Goal: Task Accomplishment & Management: Manage account settings

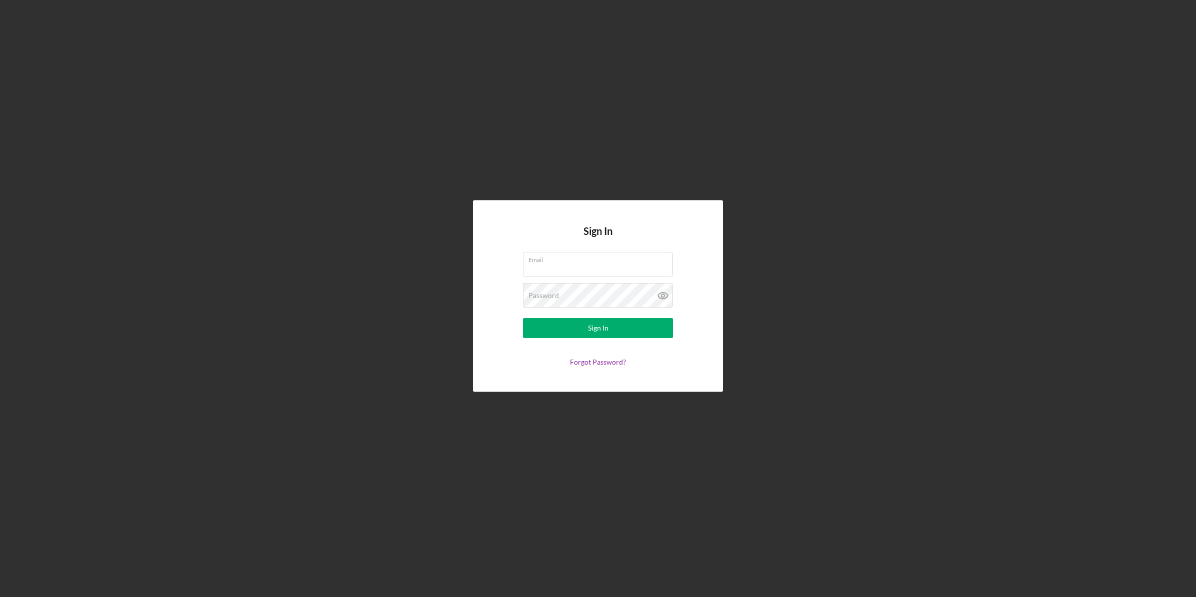
type input "lmiller@sercap.org"
click at [563, 317] on form "Email lmiller@sercap.org Password Sign In Forgot Password?" at bounding box center [598, 309] width 200 height 114
click at [561, 325] on button "Sign In" at bounding box center [598, 328] width 150 height 20
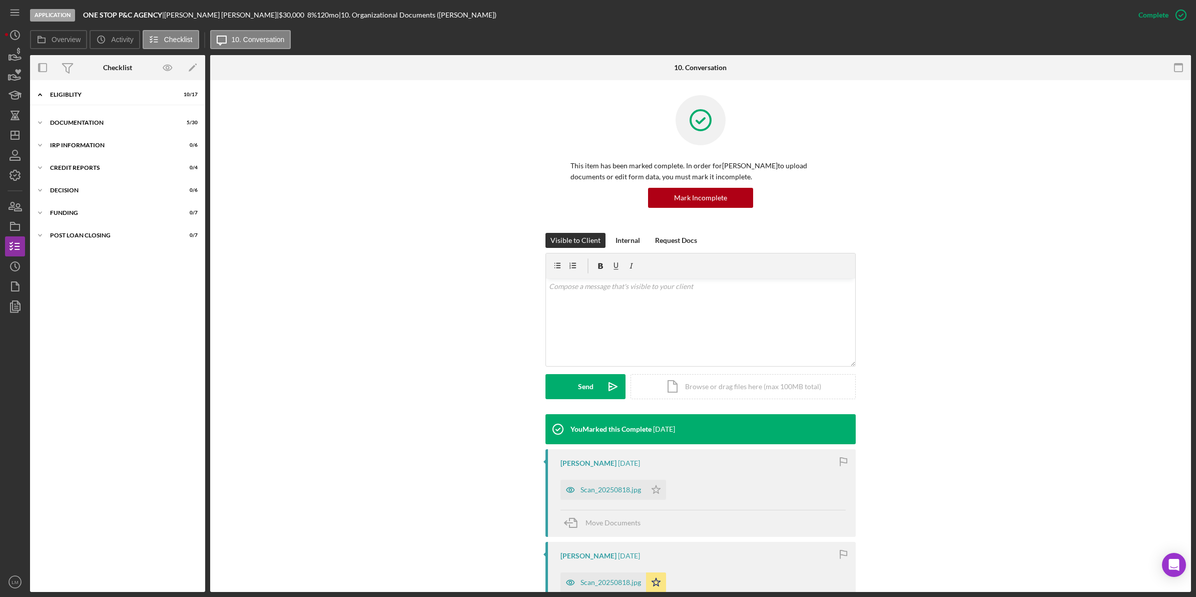
scroll to position [4, 0]
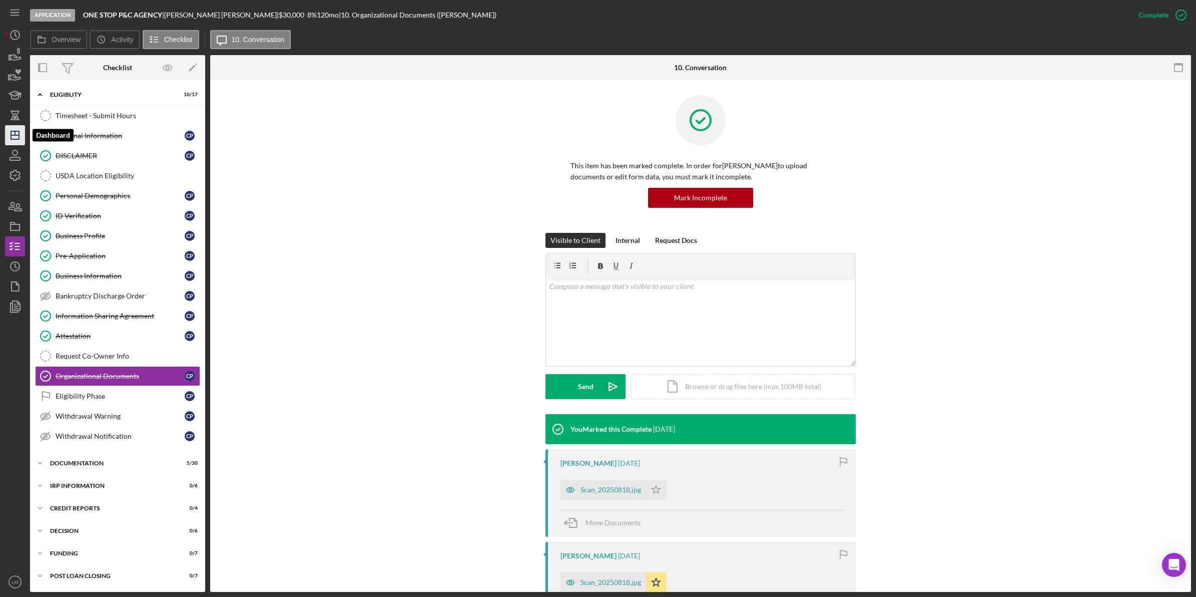
click at [13, 133] on icon "Icon/Dashboard" at bounding box center [15, 135] width 25 height 25
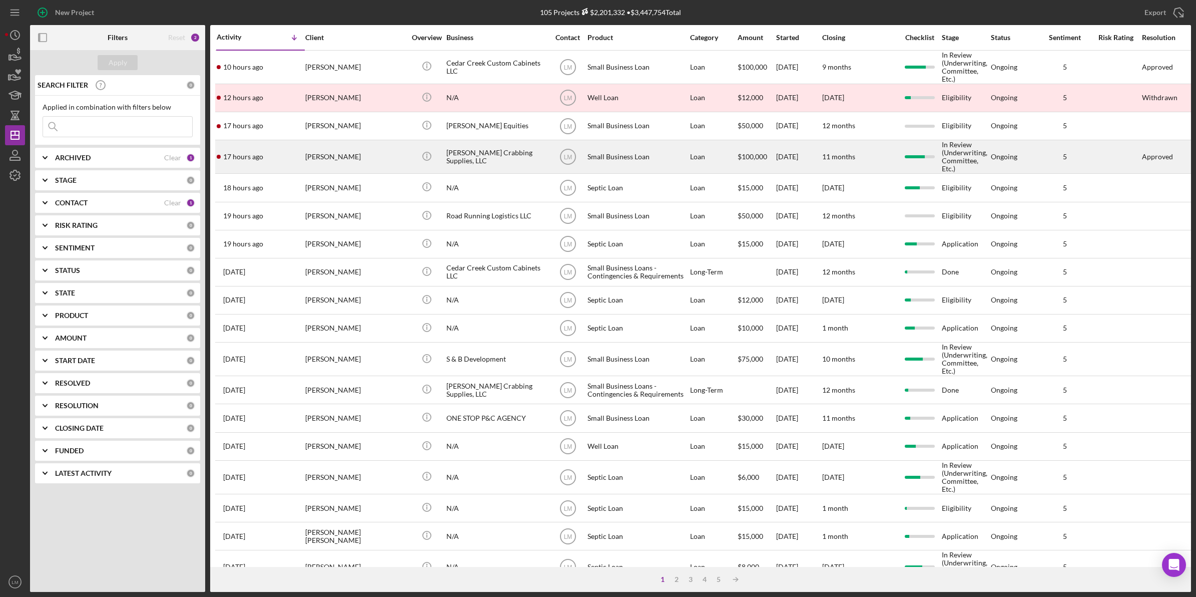
click at [348, 164] on div "[PERSON_NAME]" at bounding box center [355, 157] width 100 height 32
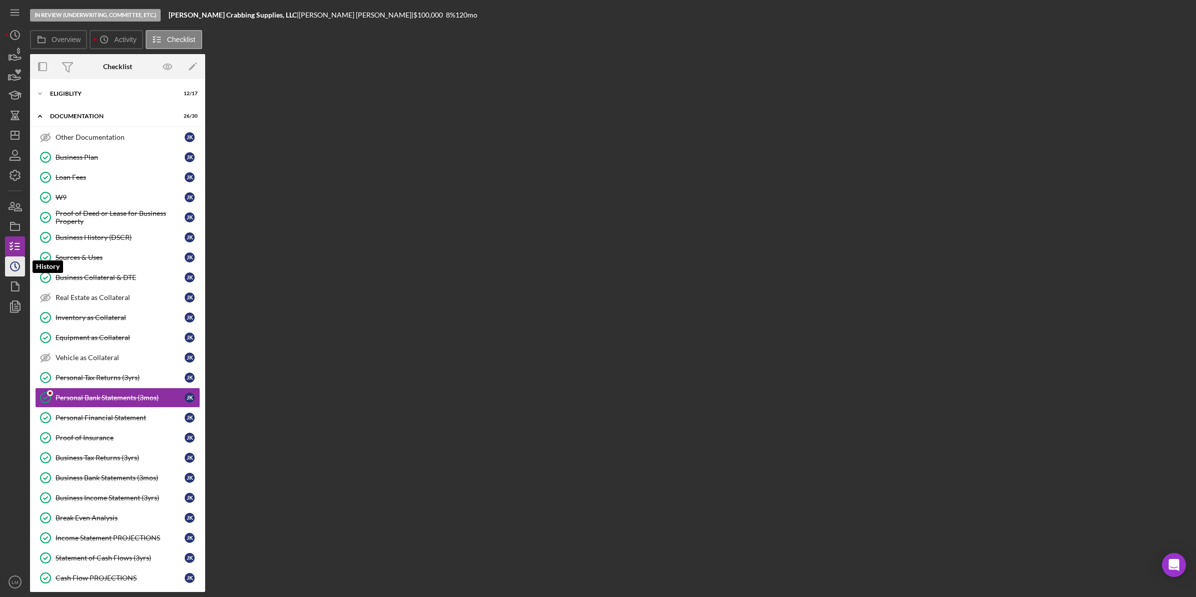
click at [18, 260] on icon "Icon/History" at bounding box center [15, 266] width 25 height 25
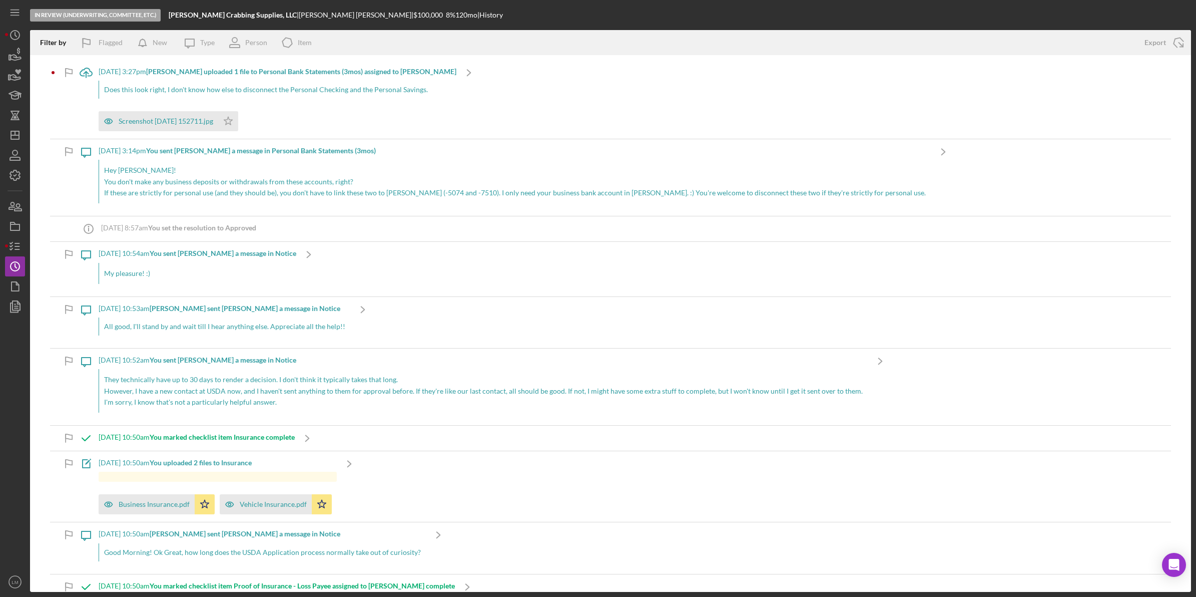
click at [296, 98] on div "Does this look right, I don't know how else to disconnect the Personal Checking…" at bounding box center [278, 90] width 358 height 18
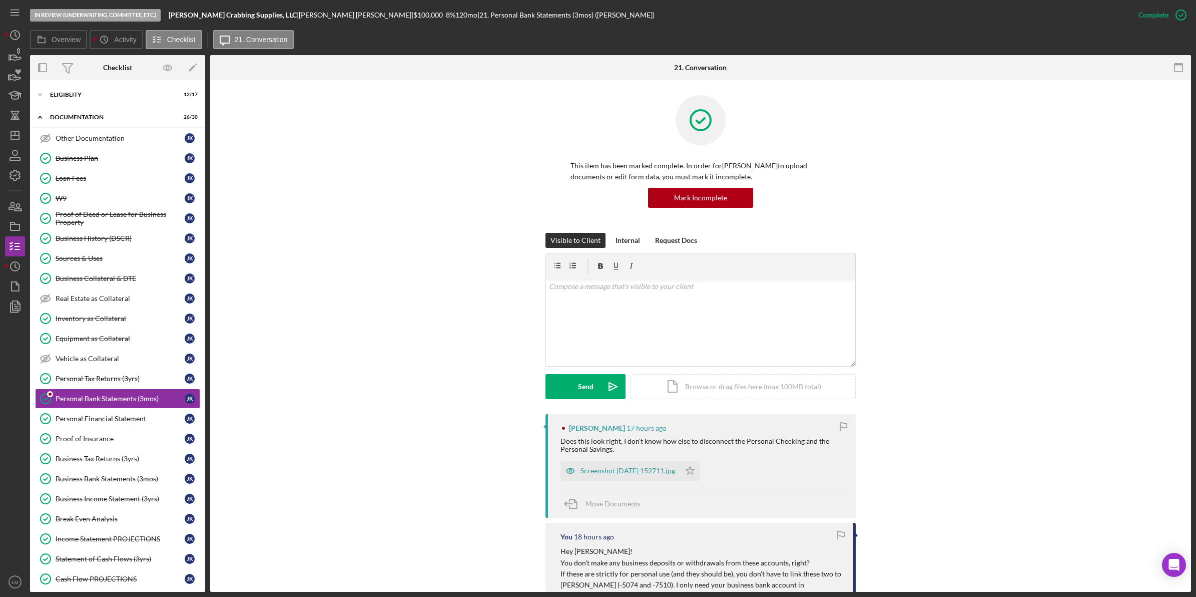
scroll to position [65, 0]
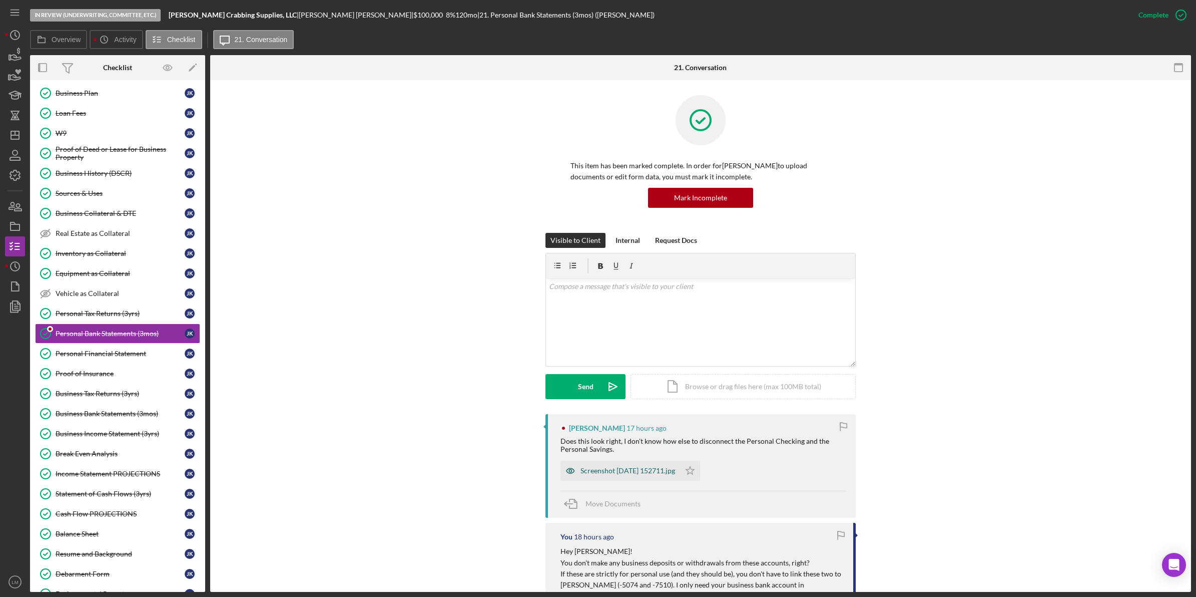
click at [617, 473] on div "Screenshot [DATE] 152711.jpg" at bounding box center [627, 470] width 95 height 8
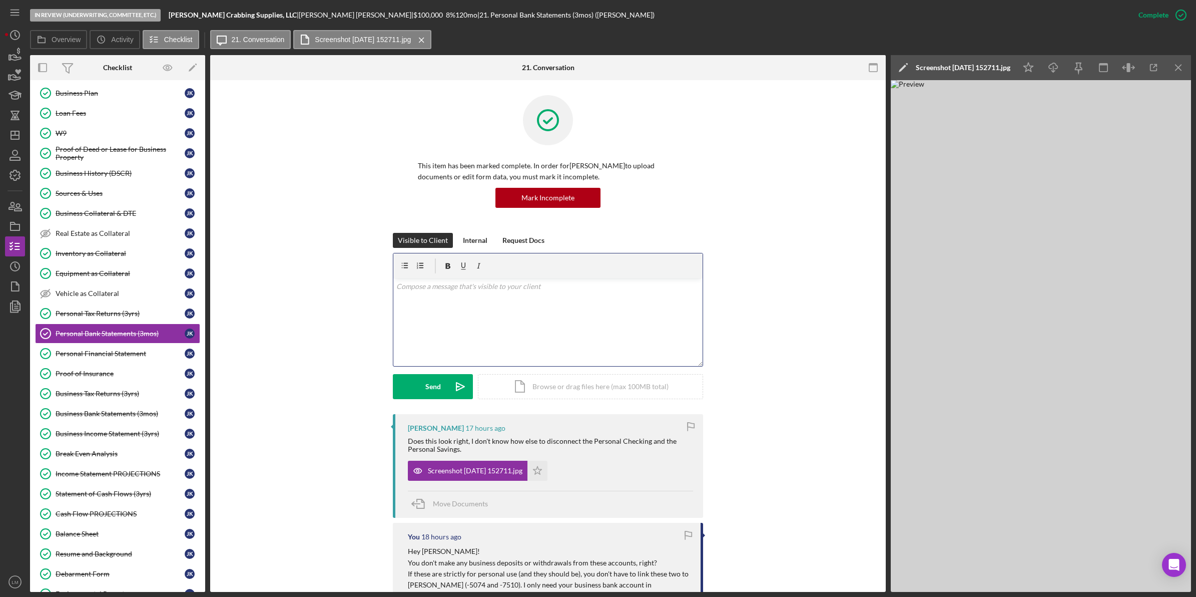
click at [501, 309] on div "v Color teal Color pink Remove color Add row above Add row below Add column bef…" at bounding box center [547, 322] width 309 height 88
click at [583, 299] on p "I just made a change to your account." at bounding box center [548, 300] width 304 height 11
click at [416, 385] on button "Send Icon/icon-invite-send" at bounding box center [433, 386] width 80 height 25
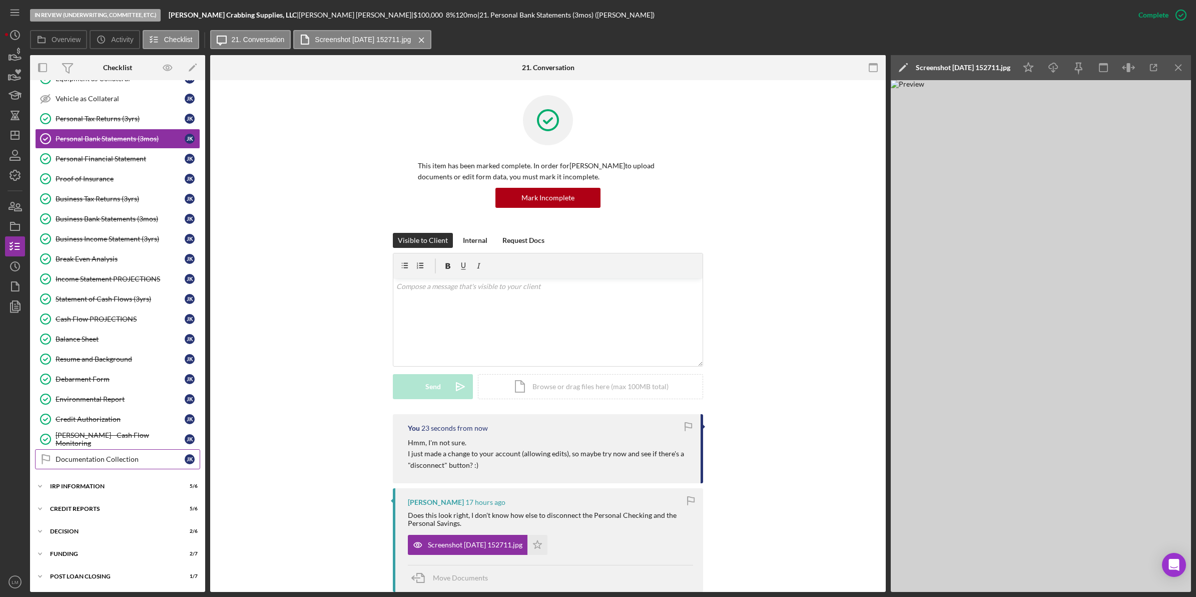
scroll to position [267, 0]
click at [106, 491] on div "Icon/Expander IRP Information 5 / 6" at bounding box center [117, 486] width 175 height 20
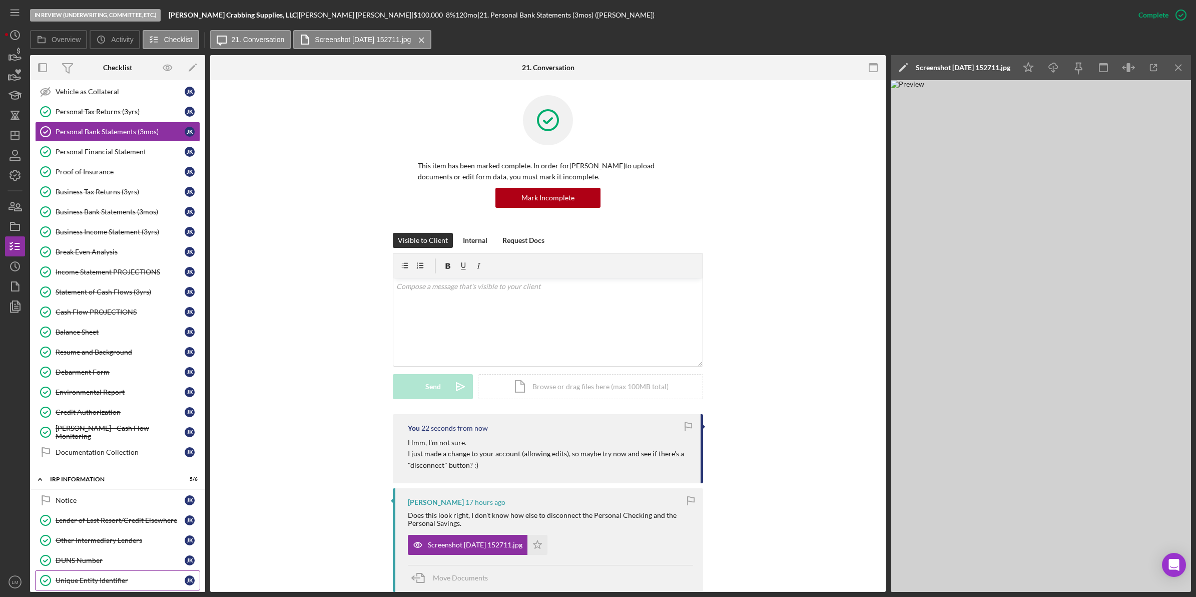
click at [89, 584] on div "Unique Entity Identifier" at bounding box center [120, 580] width 129 height 8
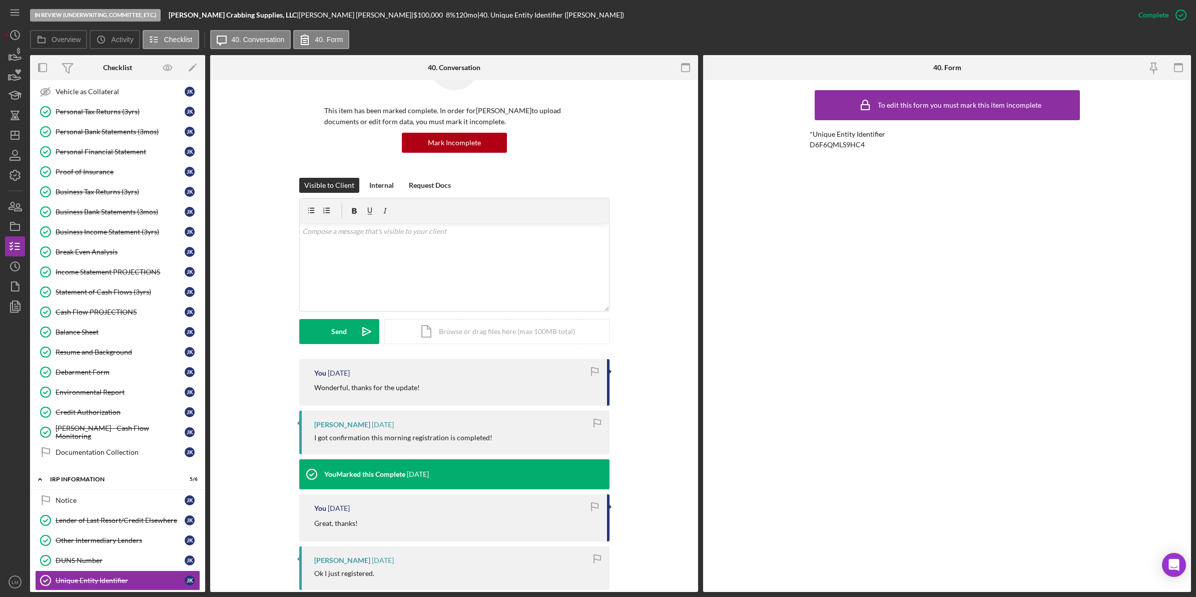
scroll to position [125, 0]
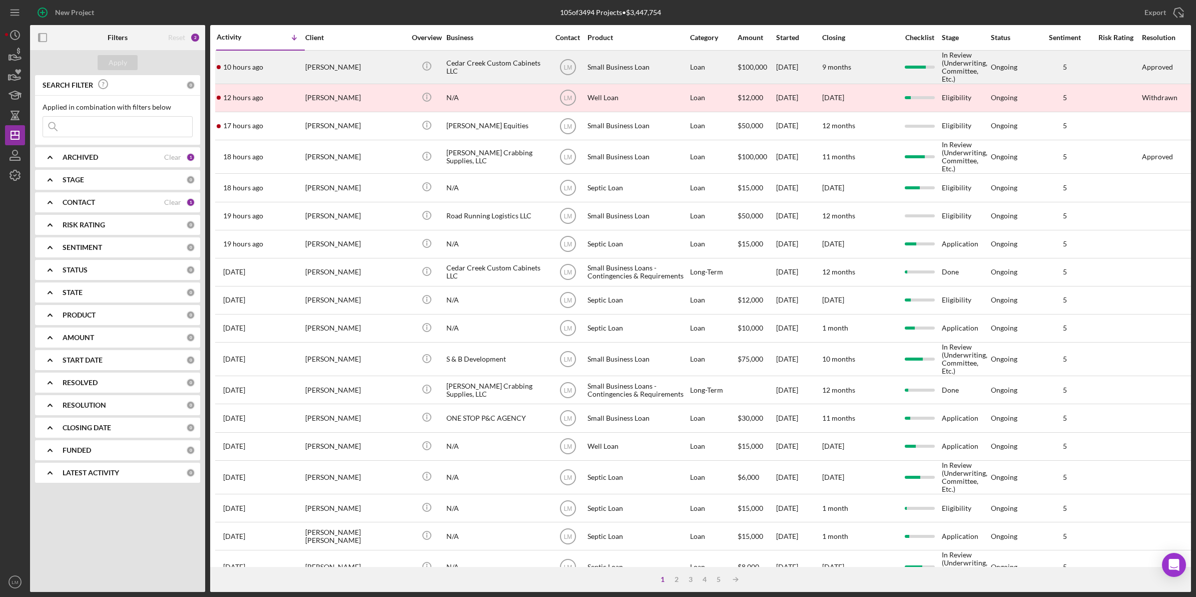
click at [349, 61] on div "[PERSON_NAME]" at bounding box center [355, 67] width 100 height 32
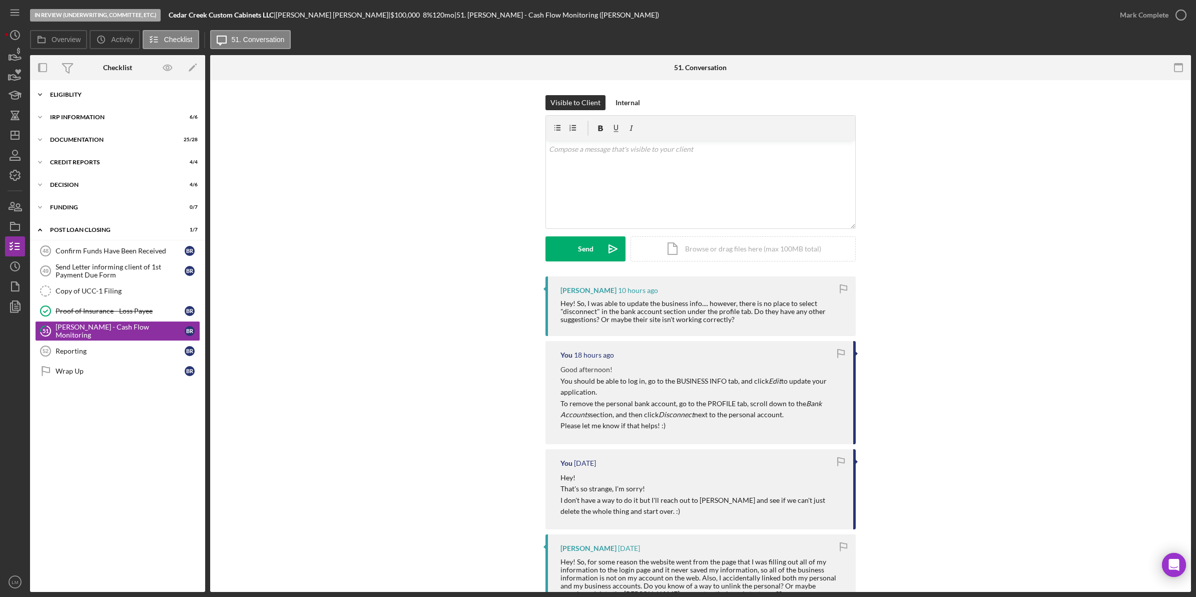
click at [87, 98] on div "Icon/Expander Eligiblity 14 / 19" at bounding box center [117, 95] width 175 height 20
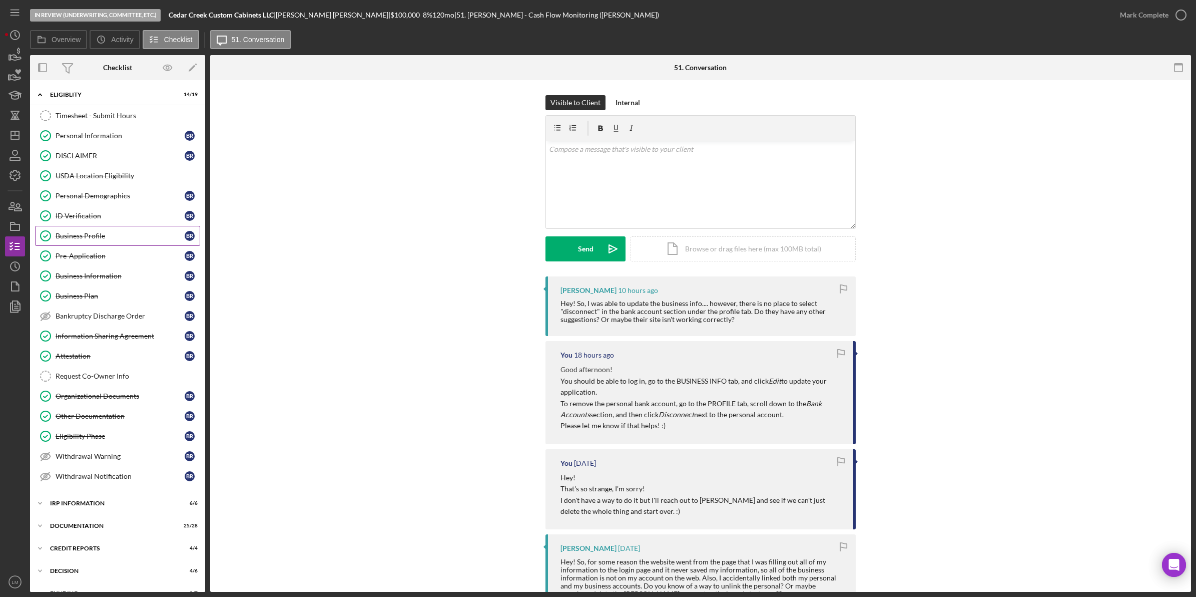
click at [103, 246] on link "Business Profile Business Profile B R" at bounding box center [117, 236] width 165 height 20
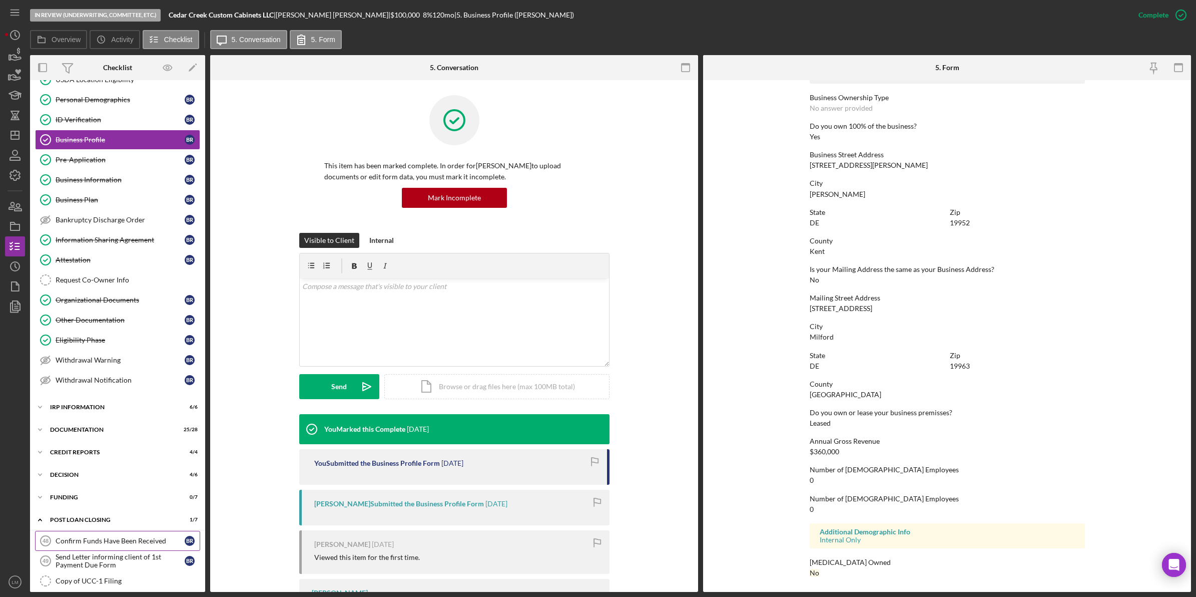
scroll to position [125, 0]
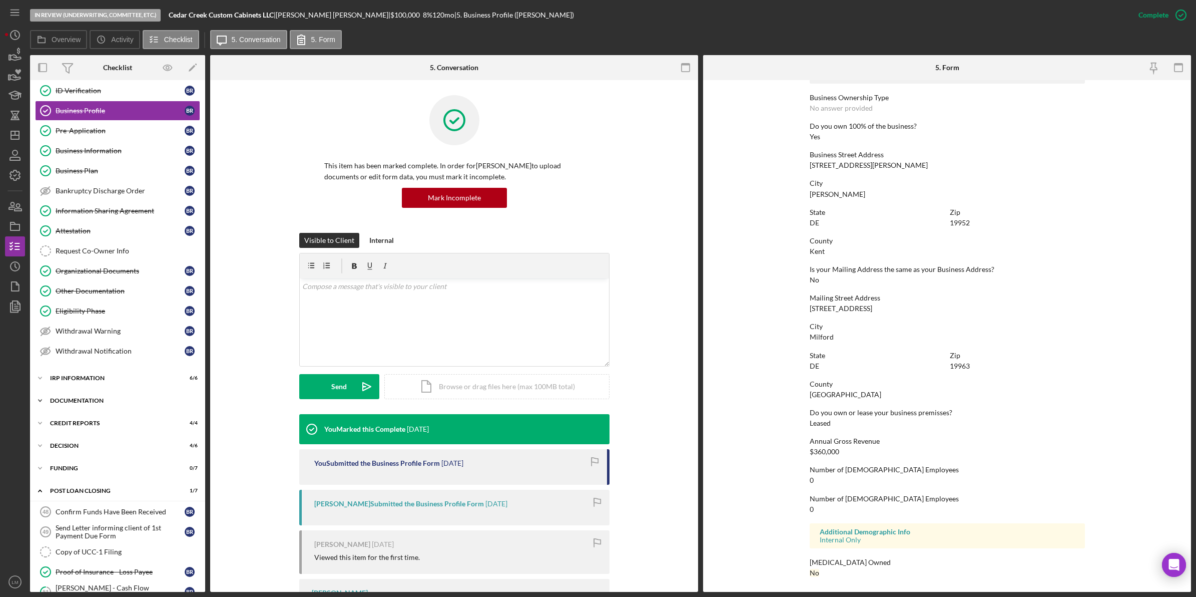
click at [108, 403] on div "Documentation" at bounding box center [121, 400] width 143 height 6
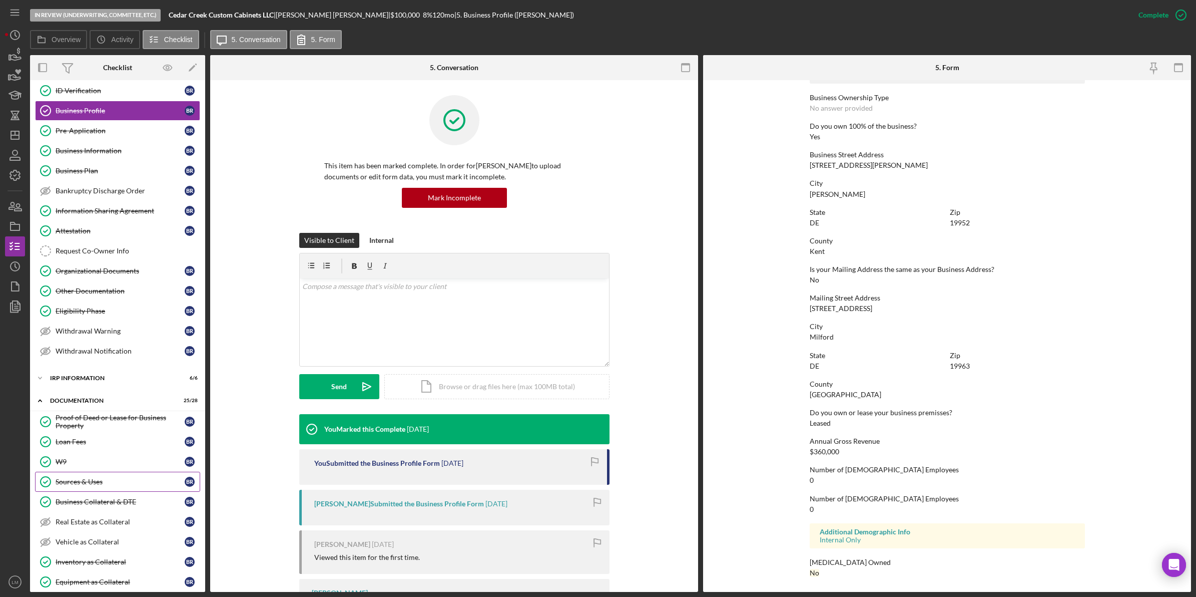
click at [116, 485] on div "Sources & Uses" at bounding box center [120, 481] width 129 height 8
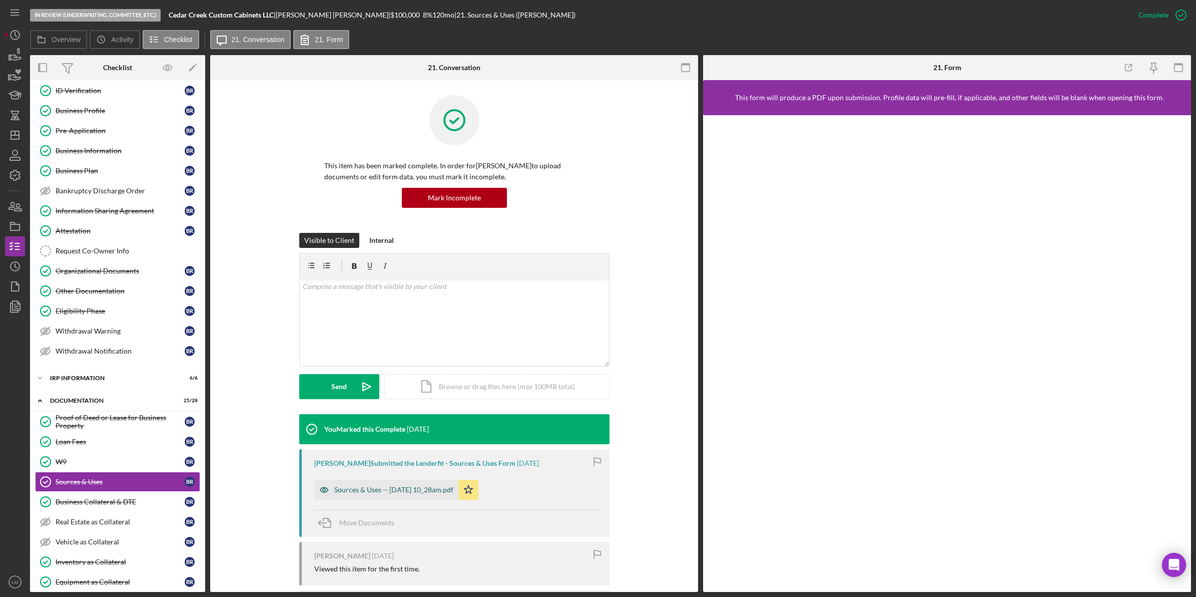
click at [389, 484] on div "Sources & Uses -- [DATE] 10_28am.pdf" at bounding box center [386, 489] width 144 height 20
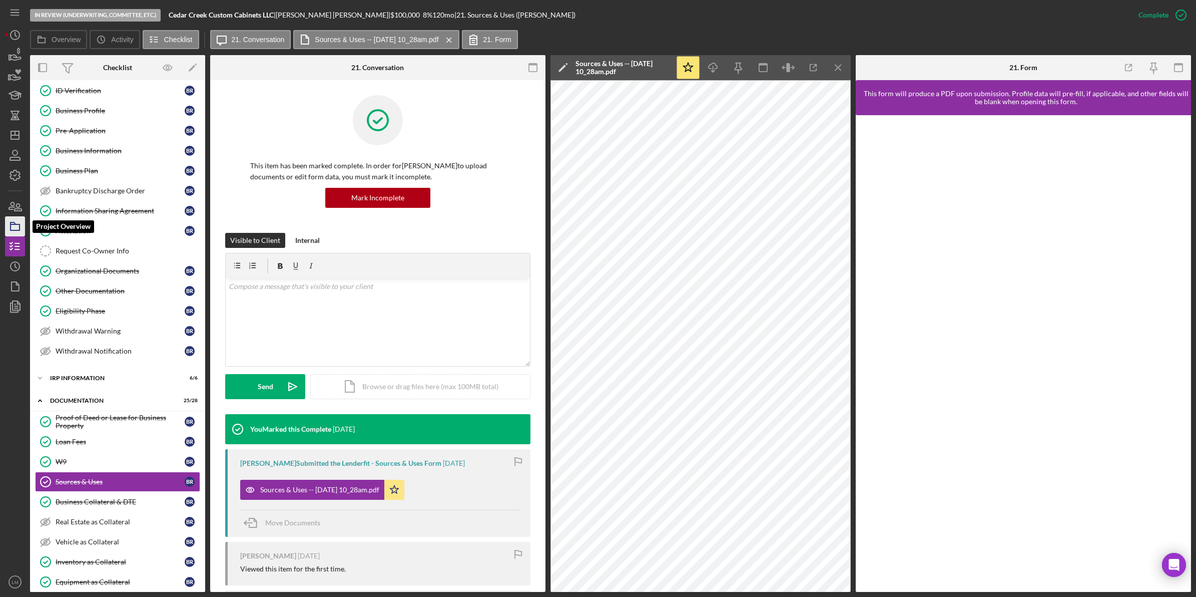
click at [14, 227] on icon "button" at bounding box center [15, 226] width 25 height 25
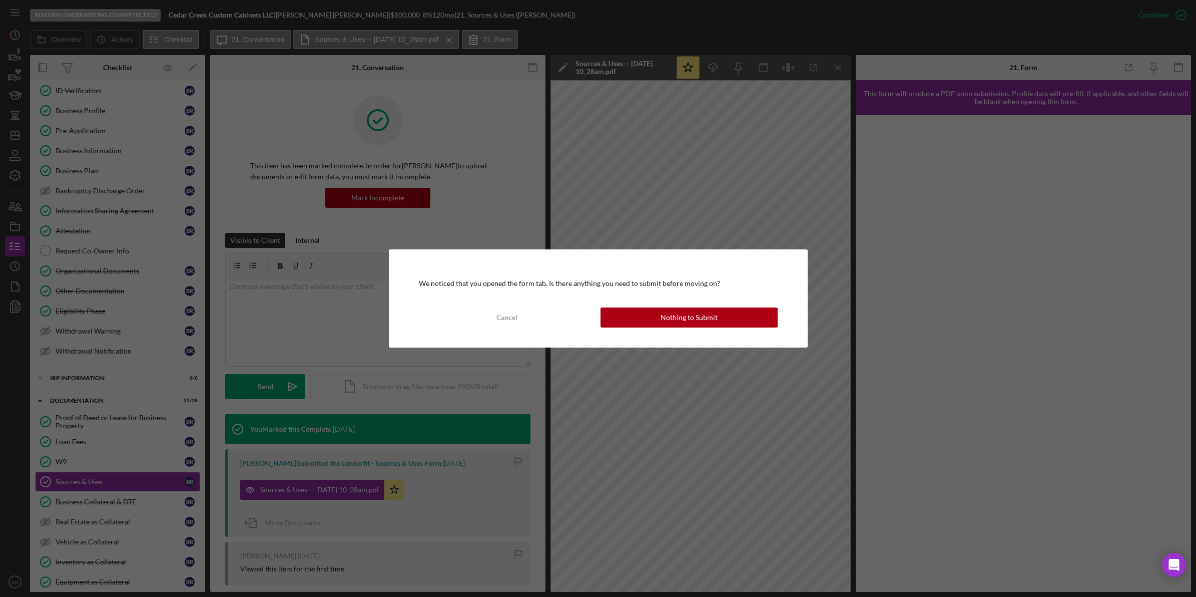
click at [664, 328] on div "We noticed that you opened the form tab. Is there anything you need to submit b…" at bounding box center [598, 298] width 419 height 98
click at [672, 321] on div "Nothing to Submit" at bounding box center [689, 317] width 57 height 20
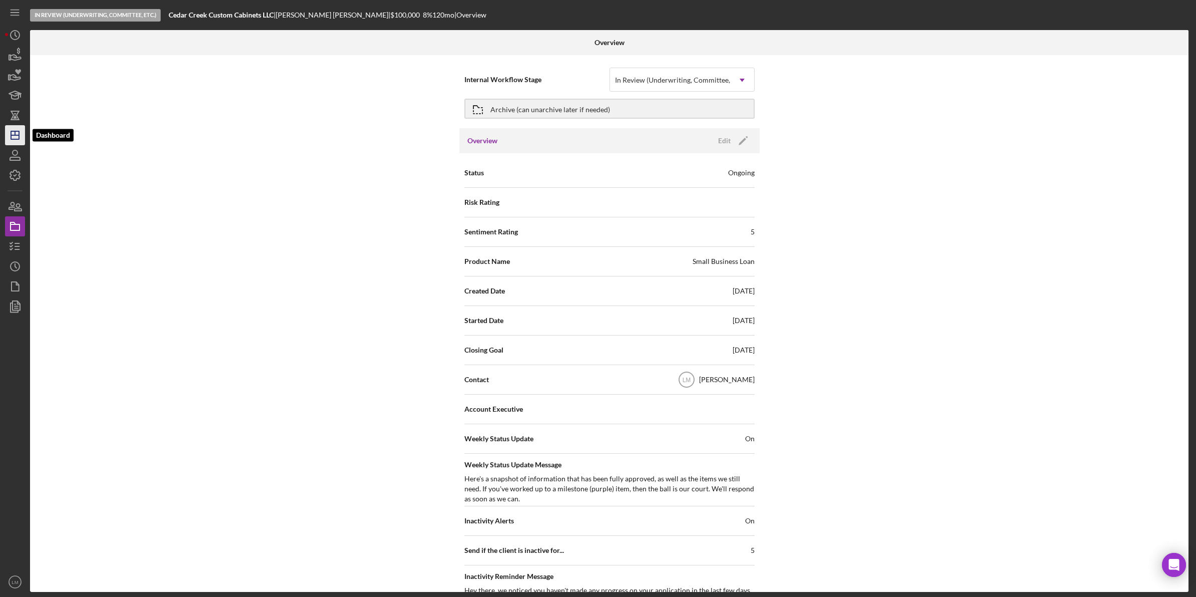
click at [13, 131] on polygon "button" at bounding box center [15, 135] width 8 height 8
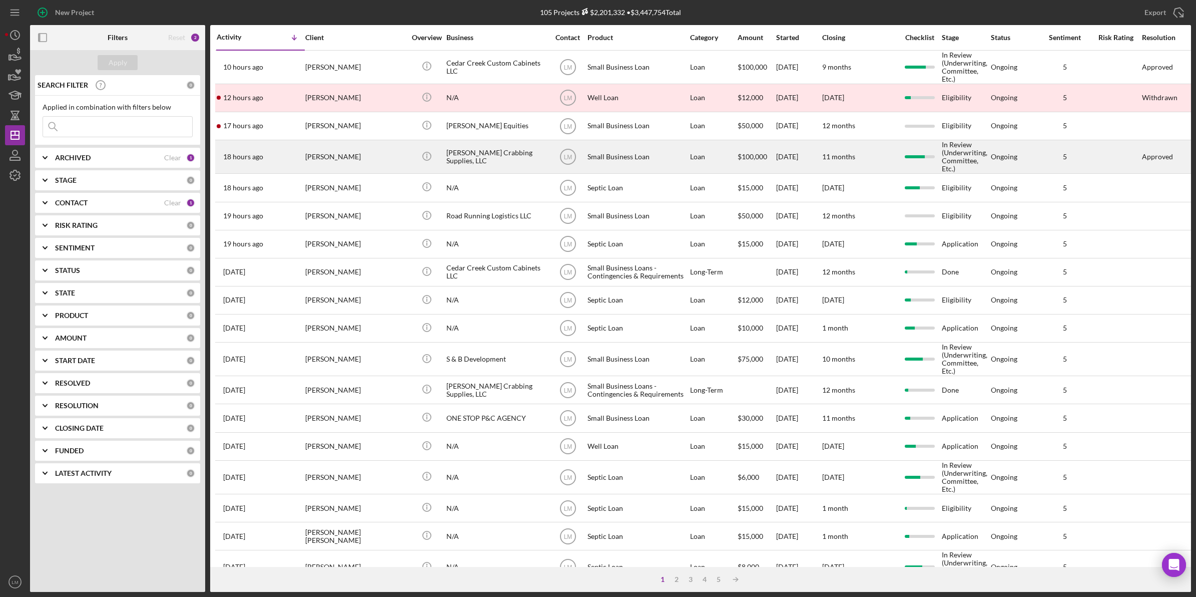
click at [353, 153] on div "[PERSON_NAME]" at bounding box center [355, 157] width 100 height 32
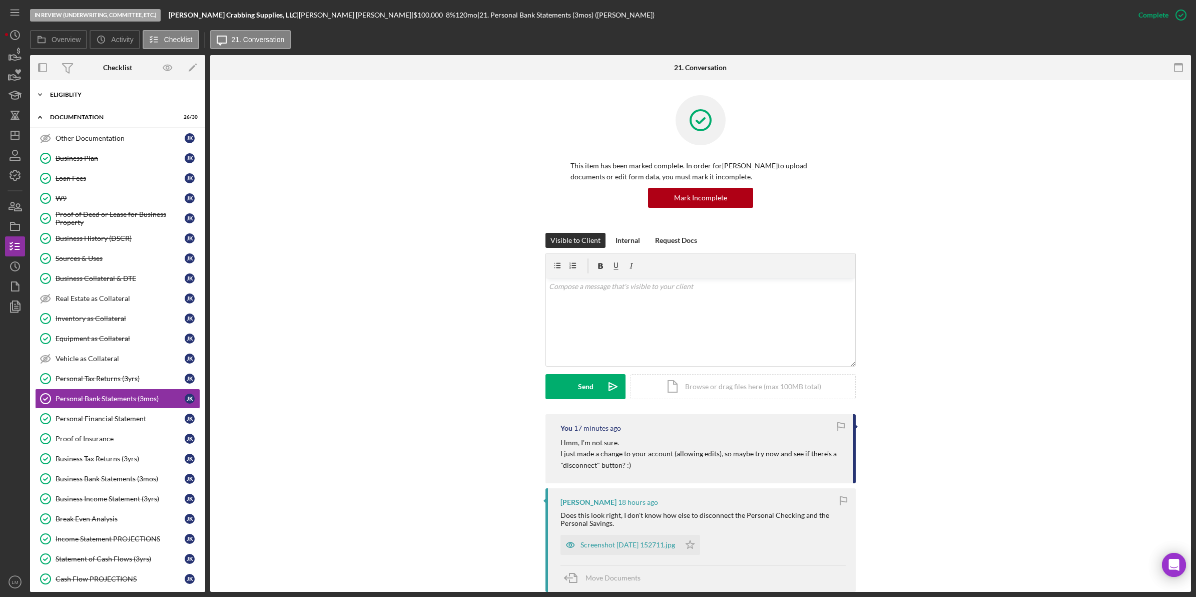
click at [88, 98] on div "Icon/Expander Eligiblity 12 / 17" at bounding box center [117, 95] width 175 height 20
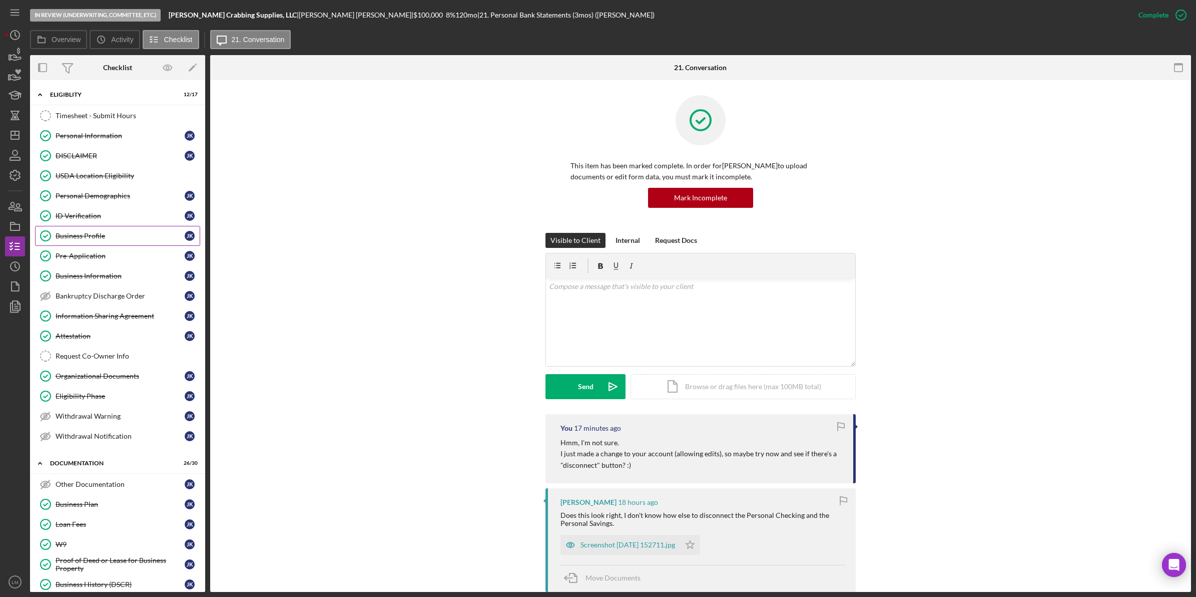
click at [119, 239] on div "Business Profile" at bounding box center [120, 236] width 129 height 8
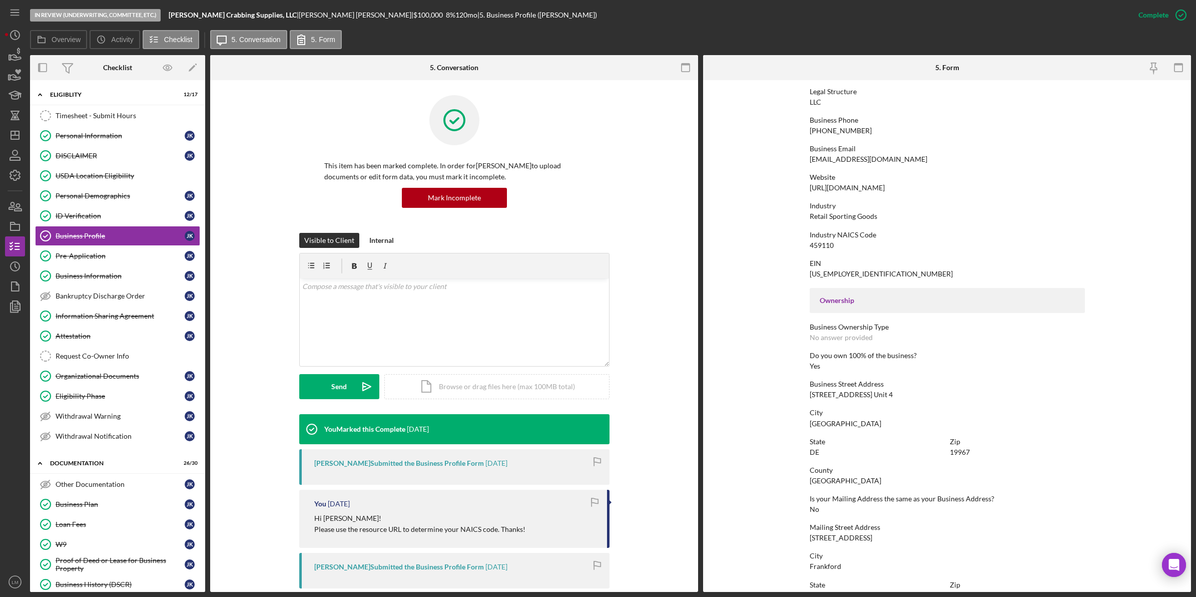
scroll to position [358, 0]
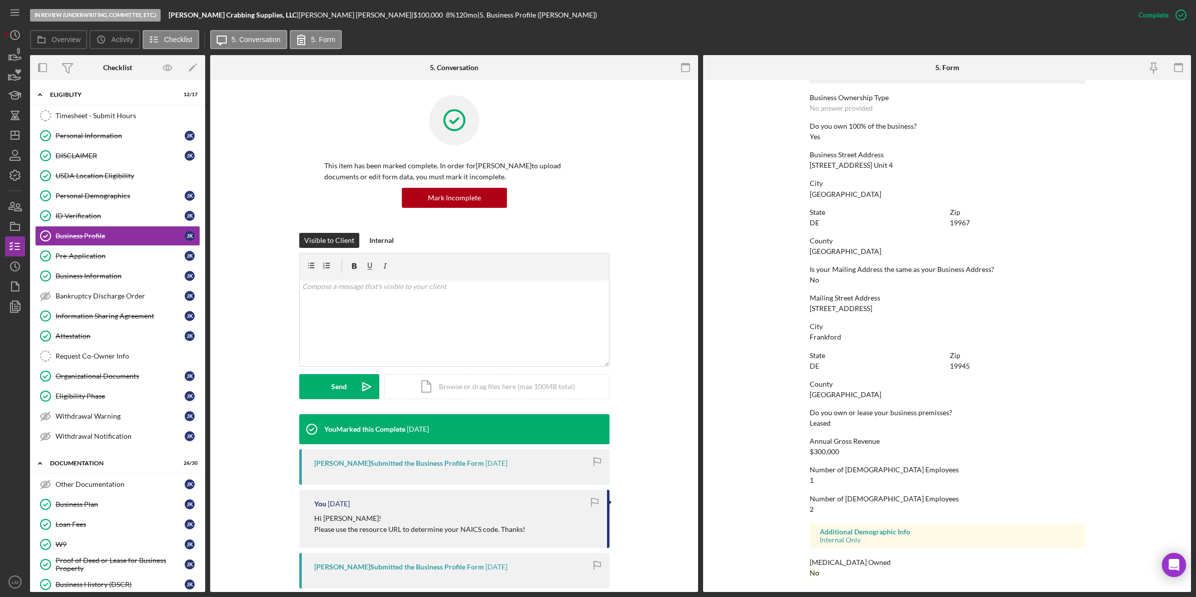
click at [25, 221] on nav "Icon/Menu Icon/Dashboard Dashboard Navigation Divider Mobile Checklist Navigati…" at bounding box center [17, 296] width 25 height 592
click at [11, 221] on icon "button" at bounding box center [15, 226] width 25 height 25
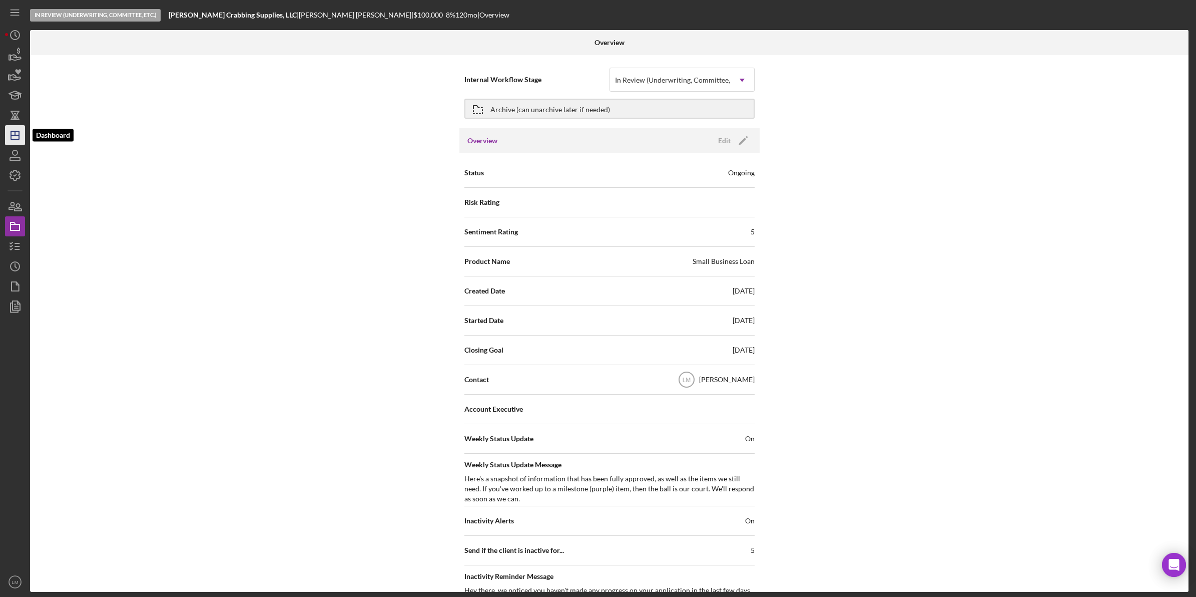
click at [17, 129] on icon "Icon/Dashboard" at bounding box center [15, 135] width 25 height 25
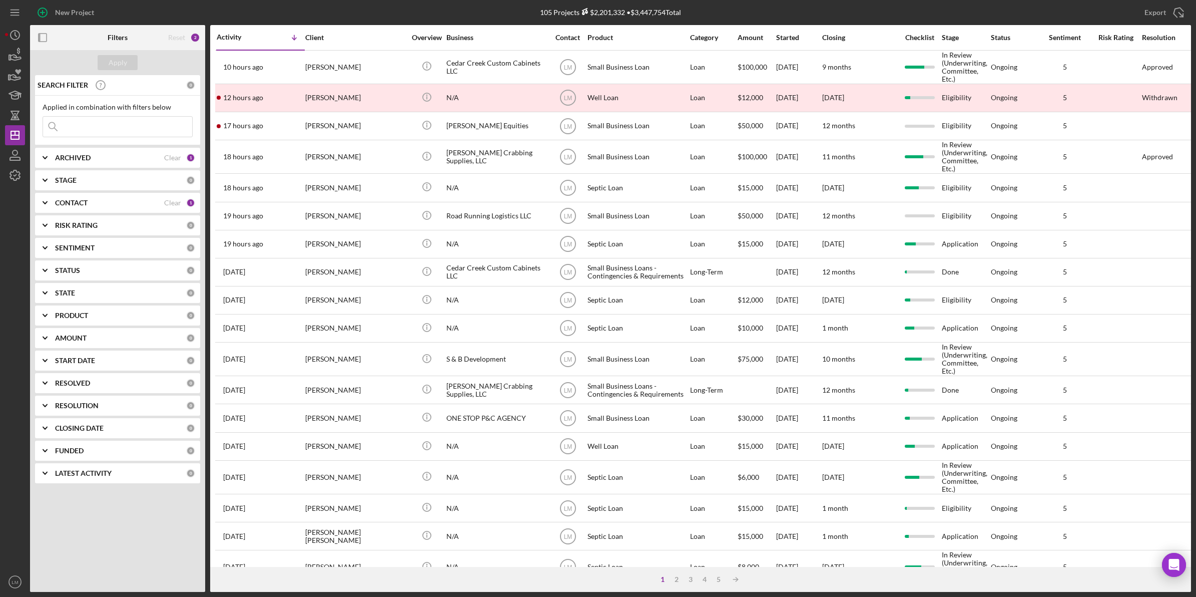
click at [172, 204] on div "Clear" at bounding box center [172, 203] width 17 height 8
click at [158, 123] on input at bounding box center [117, 127] width 149 height 20
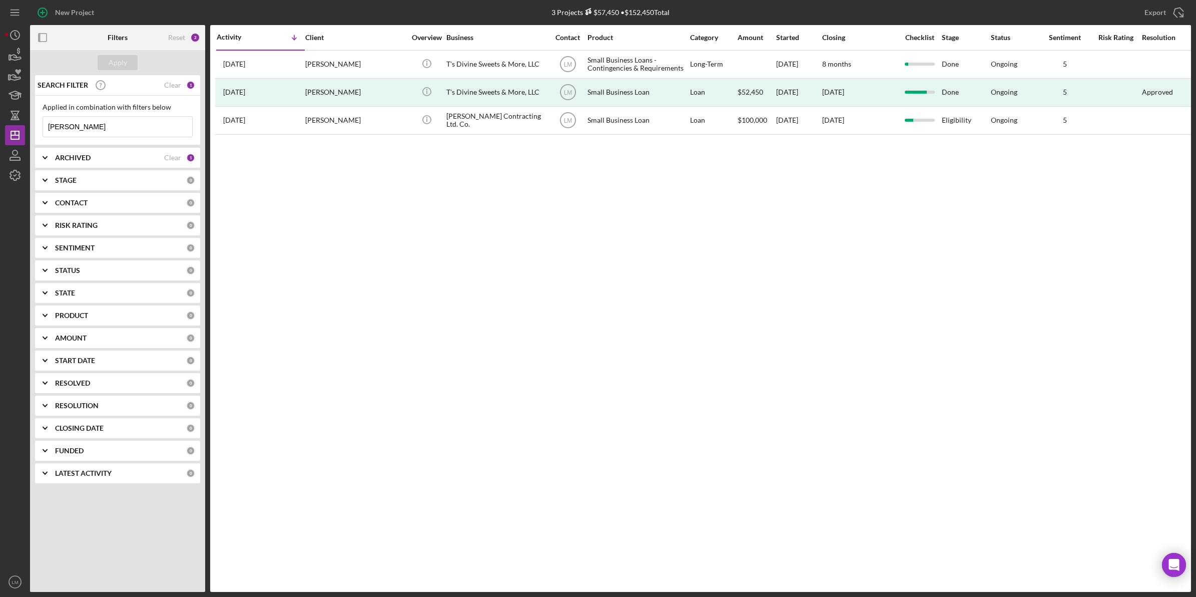
type input "[PERSON_NAME]"
click at [248, 253] on div "Activity Icon/Table Sort Arrow Client Overview Business Contact Product Categor…" at bounding box center [700, 308] width 981 height 566
click at [174, 163] on div "ARCHIVED Clear 1" at bounding box center [125, 158] width 140 height 20
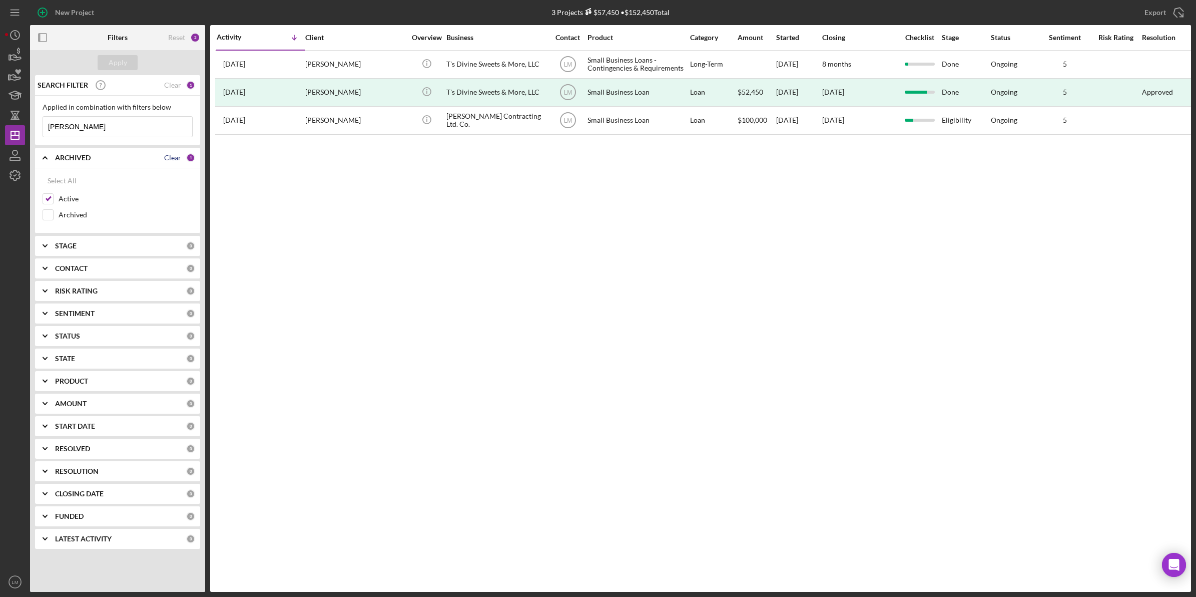
click at [170, 154] on div "Clear" at bounding box center [172, 158] width 17 height 8
checkbox input "false"
click at [118, 72] on div "Apply" at bounding box center [117, 62] width 175 height 25
click at [126, 63] on div "Apply" at bounding box center [118, 62] width 19 height 15
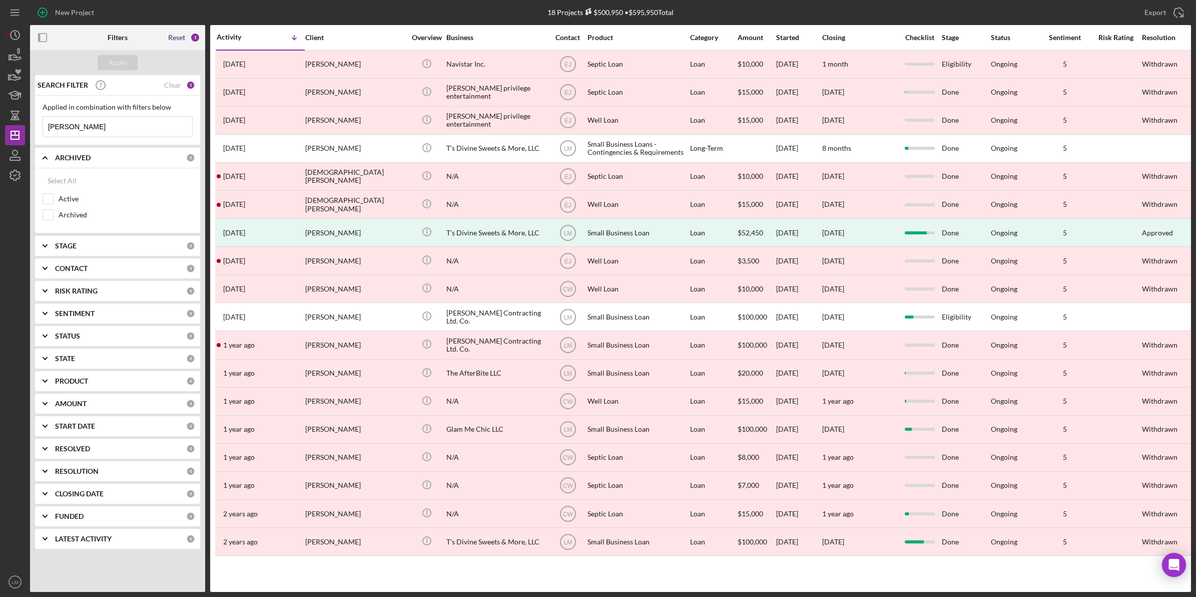
click at [173, 34] on div "Reset" at bounding box center [176, 38] width 17 height 8
checkbox input "true"
click at [129, 67] on button "Apply" at bounding box center [118, 62] width 40 height 15
